Goal: Task Accomplishment & Management: Manage account settings

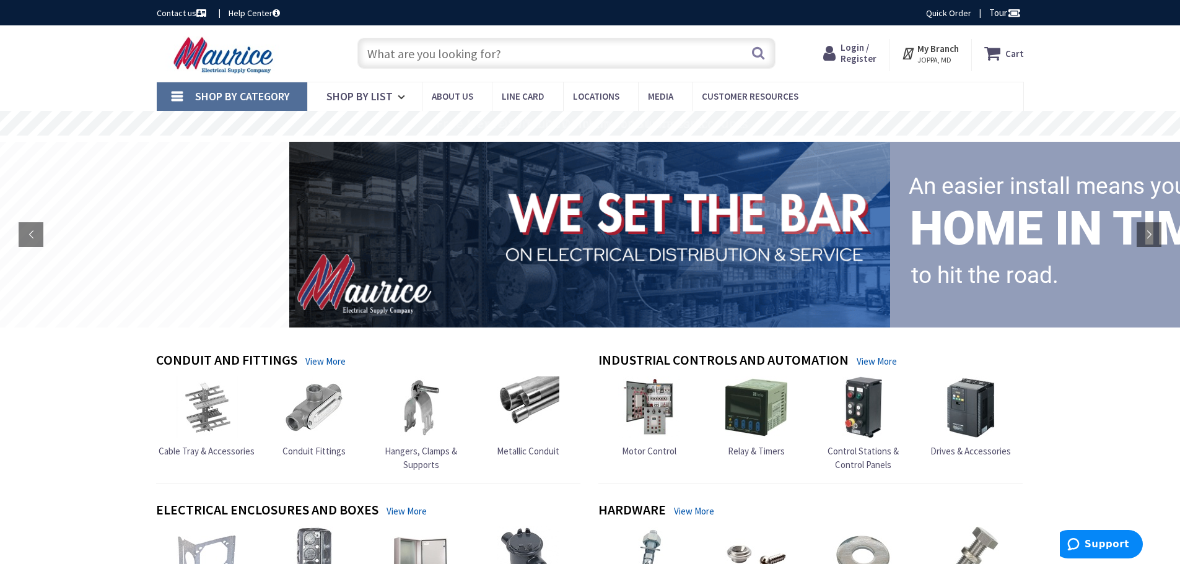
click at [932, 50] on strong "My Branch" at bounding box center [939, 49] width 42 height 12
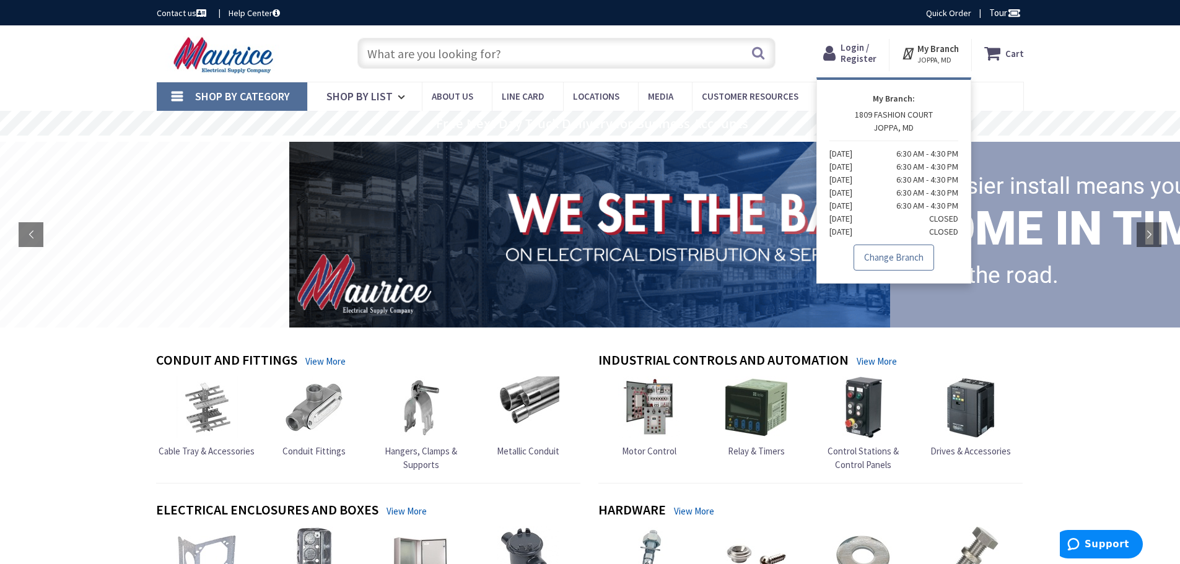
click at [904, 266] on link "Change Branch" at bounding box center [894, 258] width 81 height 26
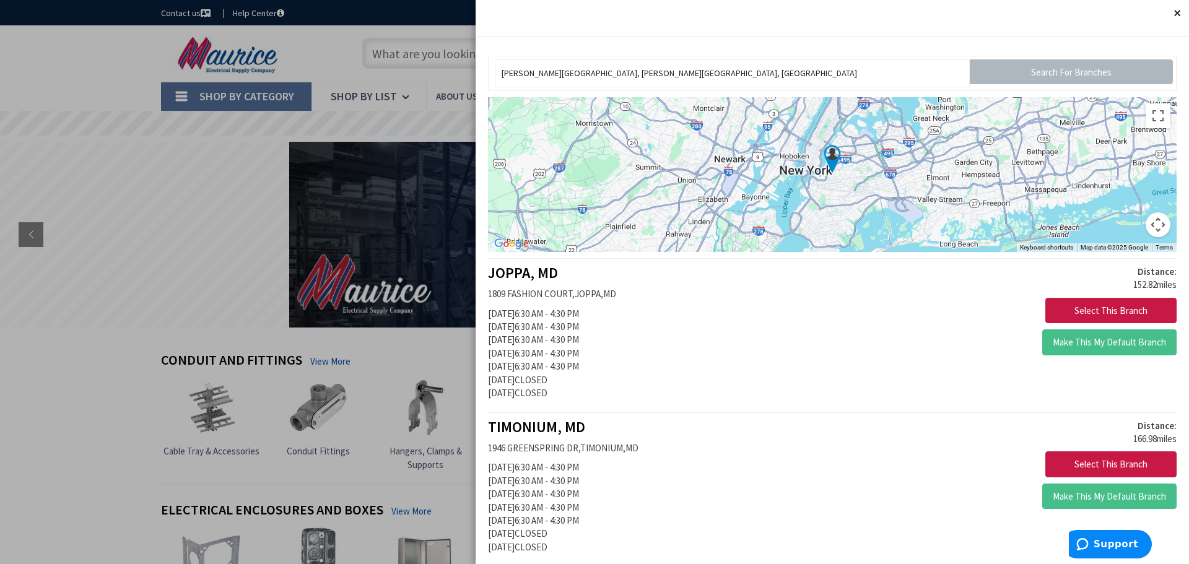
click at [1165, 10] on button "Close" at bounding box center [1177, 12] width 25 height 25
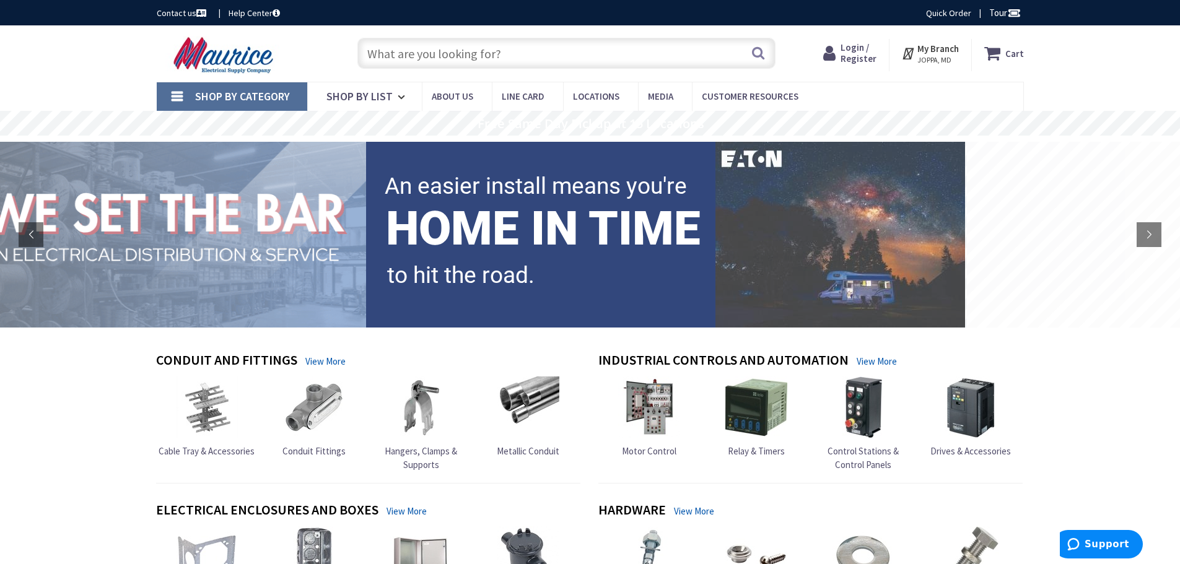
click at [1066, 45] on div "Skip to Content Toggle Nav Search Cart My Cart Close" at bounding box center [590, 53] width 1180 height 56
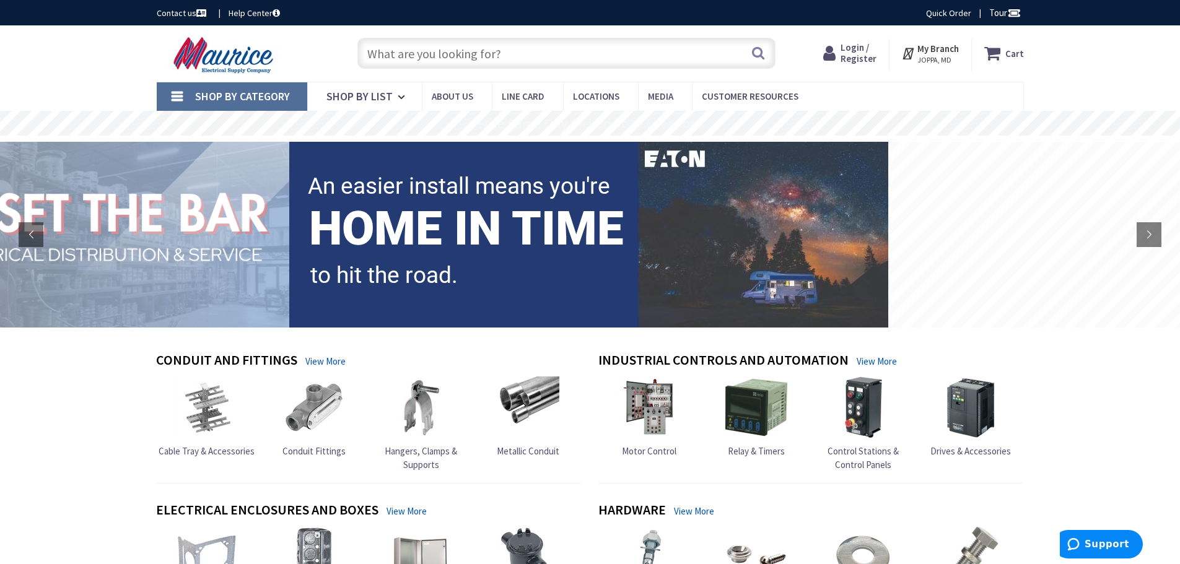
click at [848, 59] on span "Login / Register" at bounding box center [859, 53] width 36 height 23
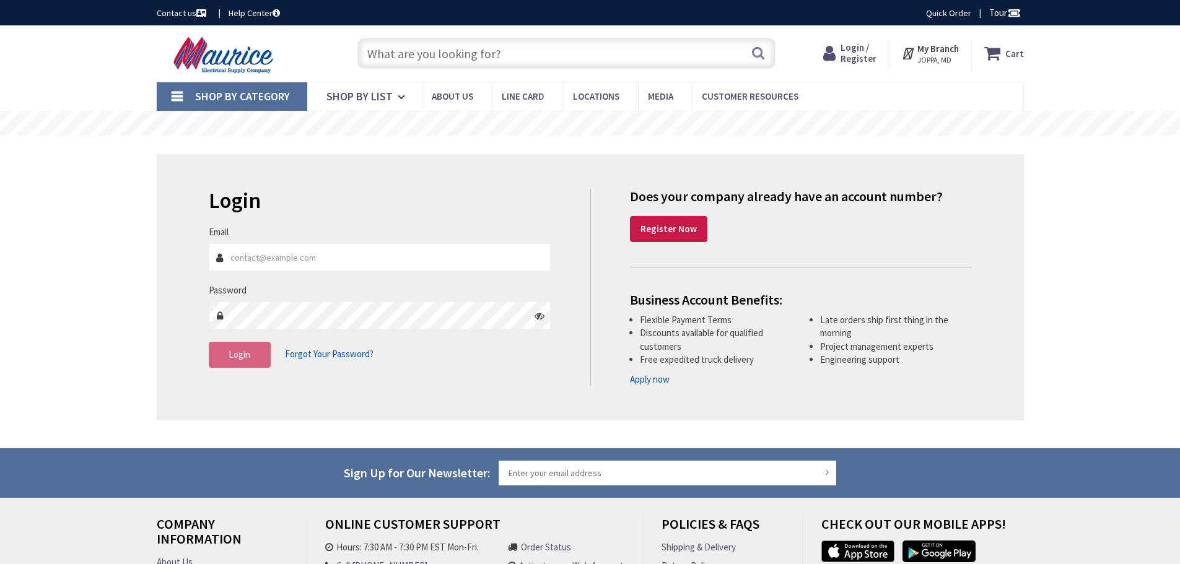
click at [253, 259] on input "Email" at bounding box center [380, 257] width 343 height 28
type input "Sarah@UrbanPowerGroup.com"
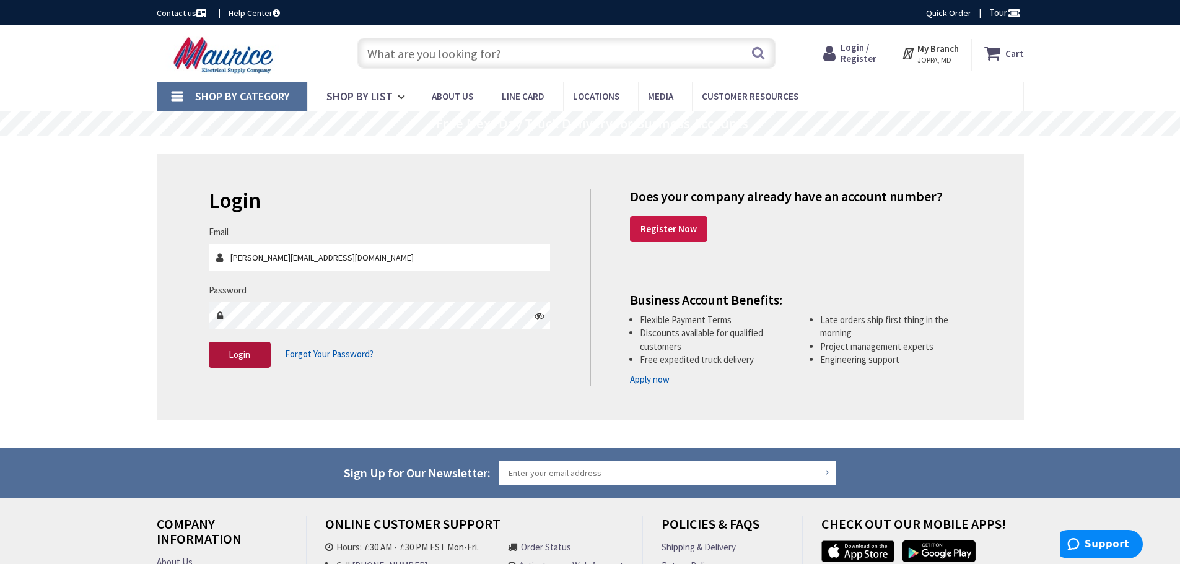
click at [260, 356] on button "Login" at bounding box center [240, 355] width 62 height 26
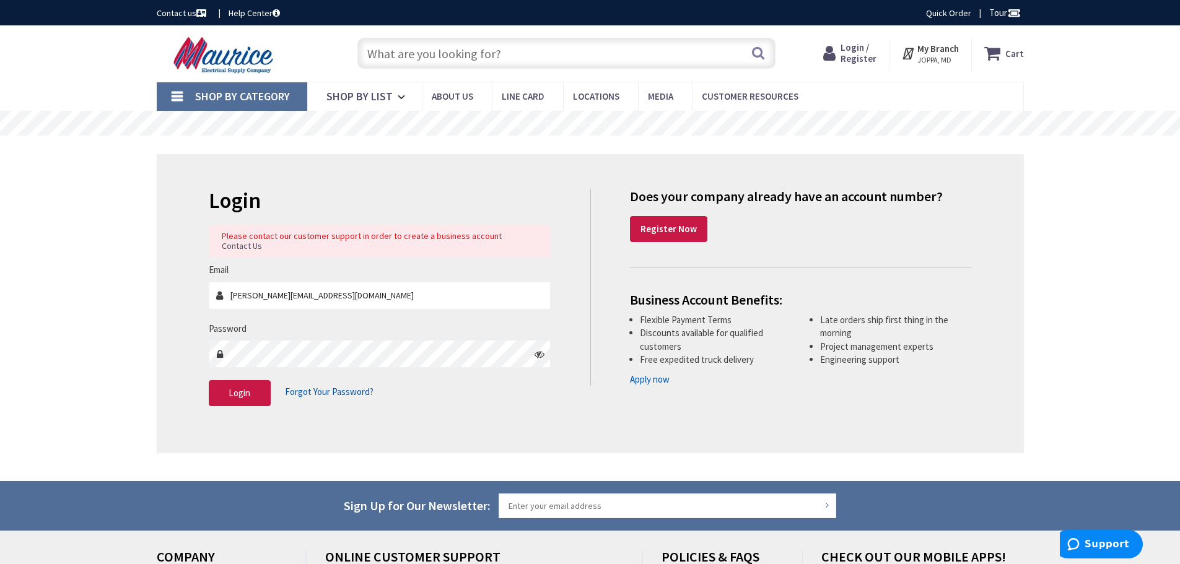
click at [934, 48] on strong "My Branch" at bounding box center [939, 49] width 42 height 12
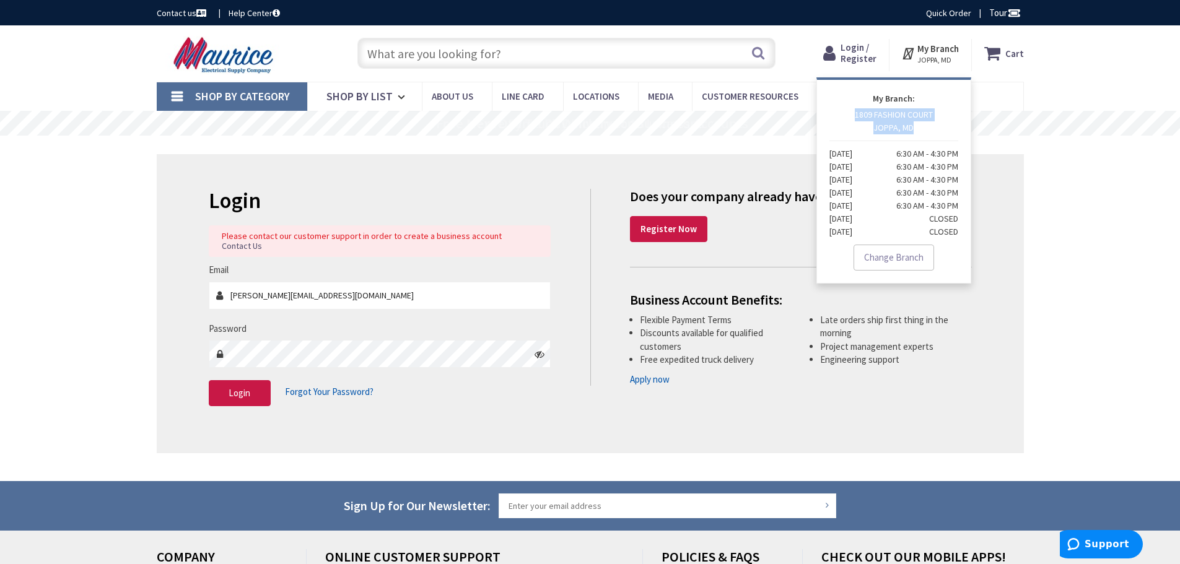
drag, startPoint x: 856, startPoint y: 115, endPoint x: 916, endPoint y: 124, distance: 60.7
click at [916, 124] on p "1809 FASHION COURT JOPPA, MD Monday 6:30 AM - 4:30 PM Tuesday 6:30 AM - 4:30 PM…" at bounding box center [894, 173] width 129 height 130
copy p "1809 FASHION COURT JOPPA, MD"
